Goal: Task Accomplishment & Management: Complete application form

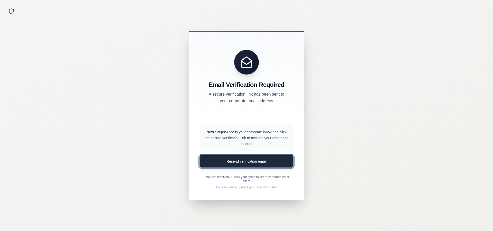
click at [259, 162] on button "Resend verification email" at bounding box center [247, 161] width 94 height 12
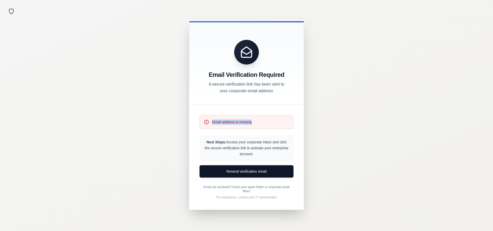
drag, startPoint x: 252, startPoint y: 123, endPoint x: 204, endPoint y: 122, distance: 48.8
click at [204, 122] on div "Email address is missing" at bounding box center [247, 122] width 94 height 14
copy div "Email address is missing"
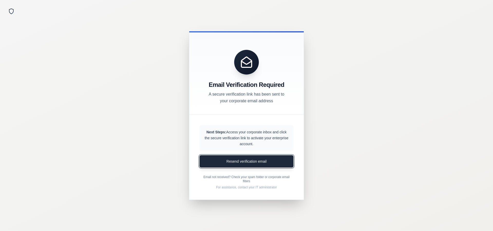
click at [243, 162] on button "Resend verification email" at bounding box center [247, 161] width 94 height 12
